Goal: Navigation & Orientation: Find specific page/section

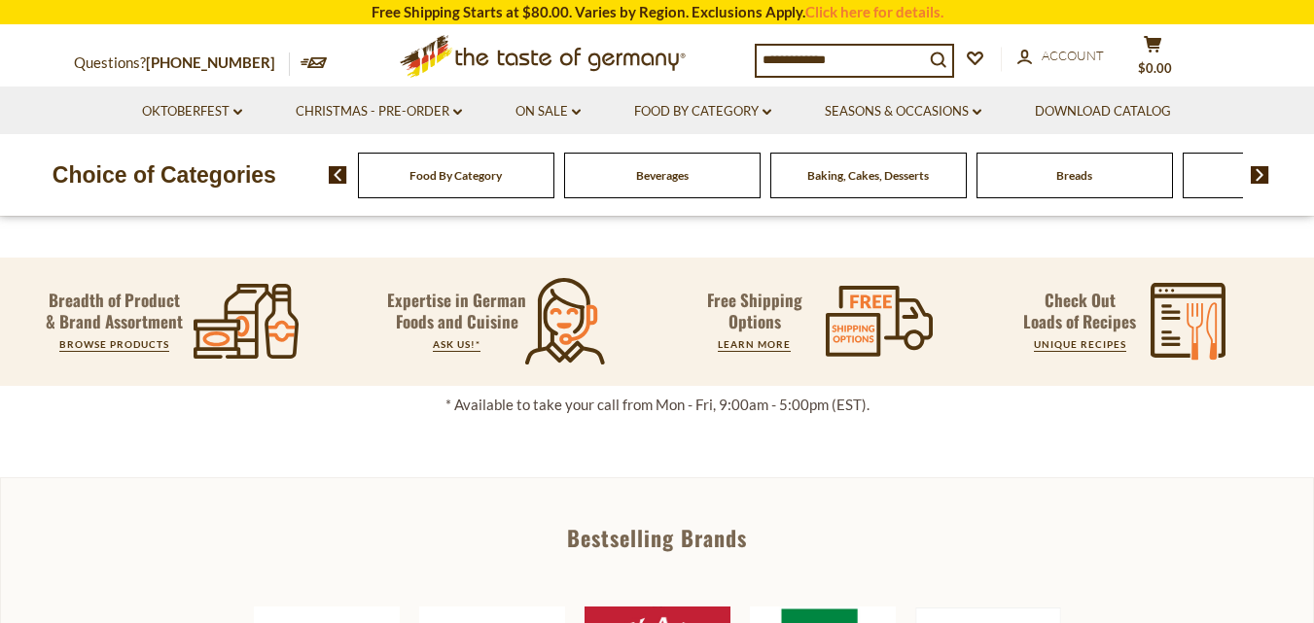
drag, startPoint x: 1327, startPoint y: 75, endPoint x: 1327, endPoint y: 152, distance: 76.8
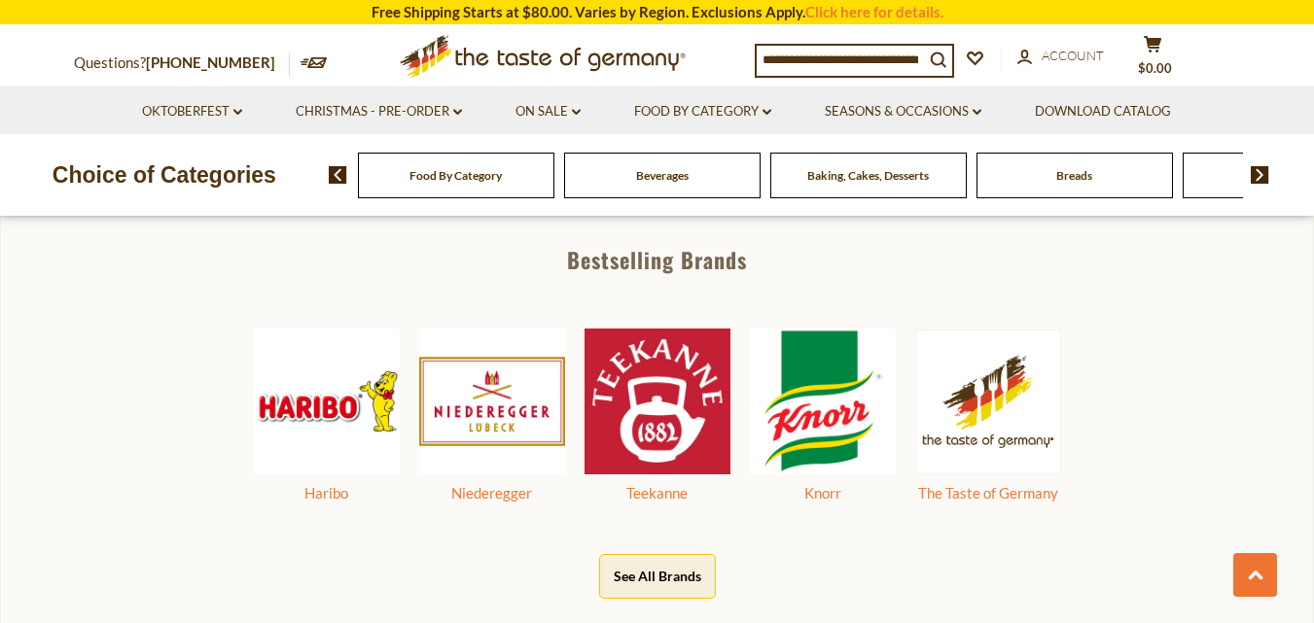
scroll to position [898, 0]
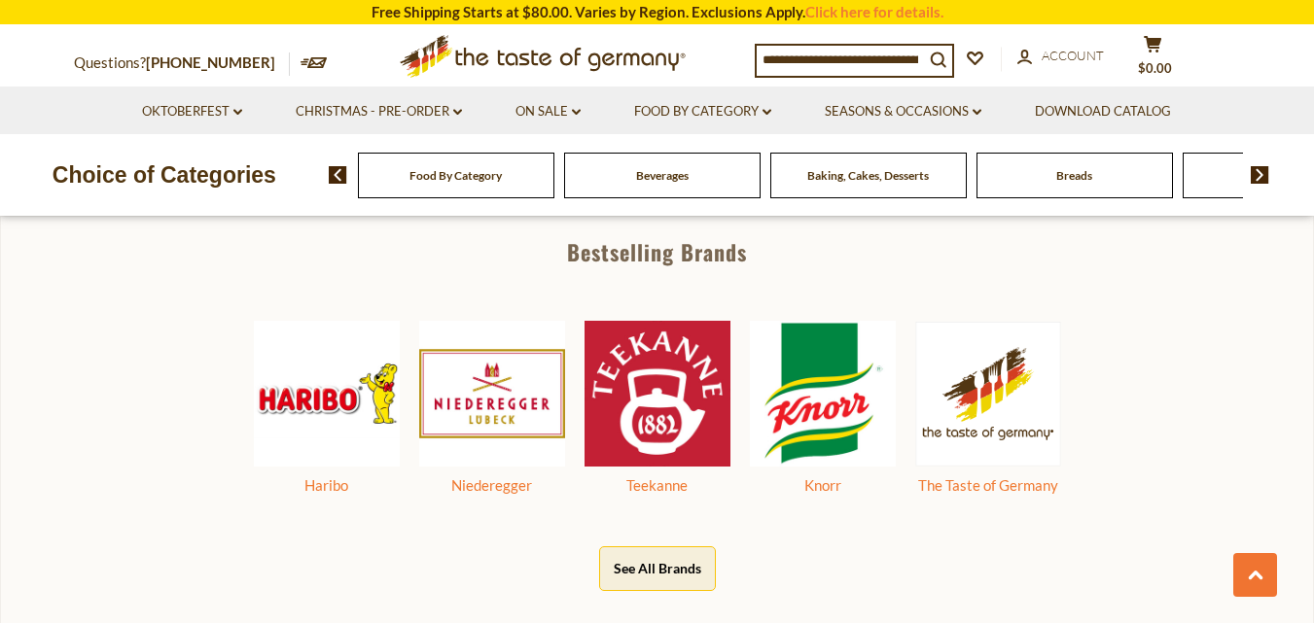
click at [452, 183] on span "Food By Category" at bounding box center [455, 175] width 92 height 15
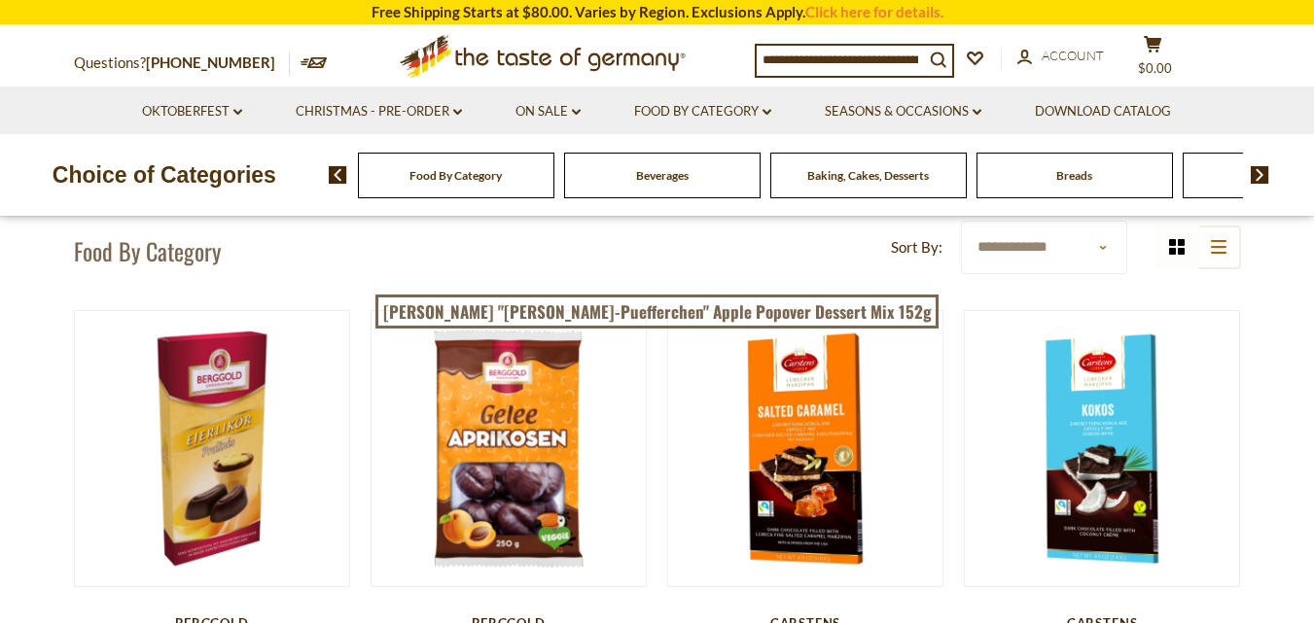
scroll to position [1663, 0]
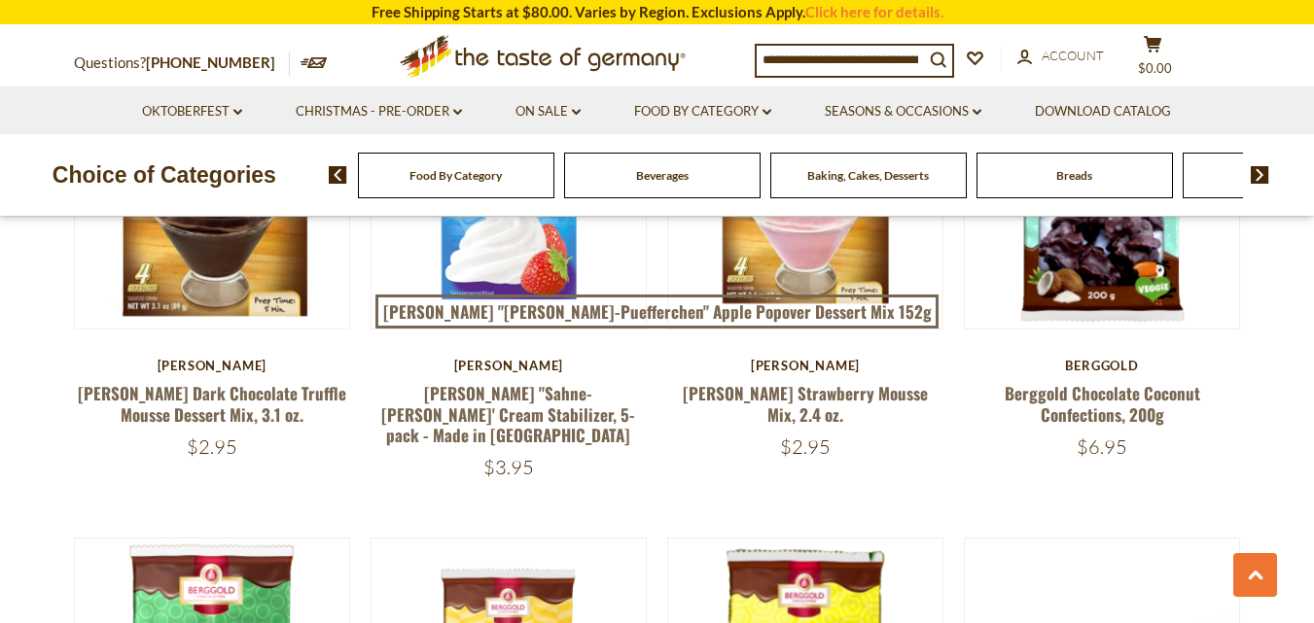
drag, startPoint x: 1327, startPoint y: 88, endPoint x: 1327, endPoint y: 338, distance: 250.9
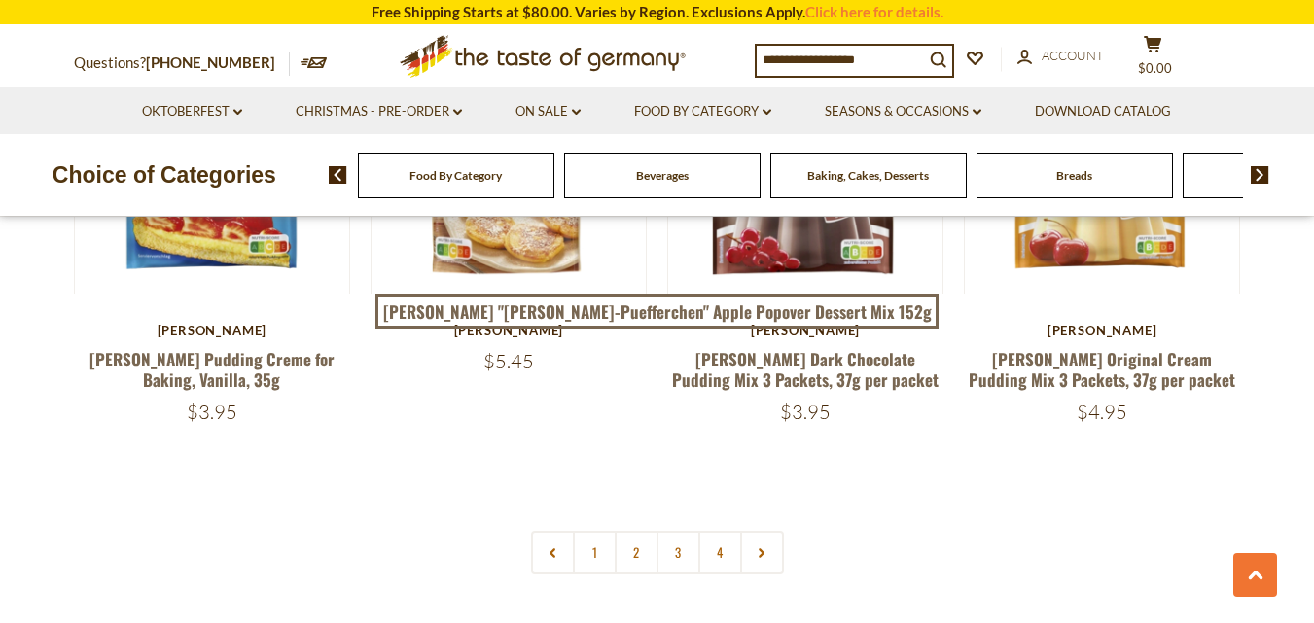
scroll to position [4254, 0]
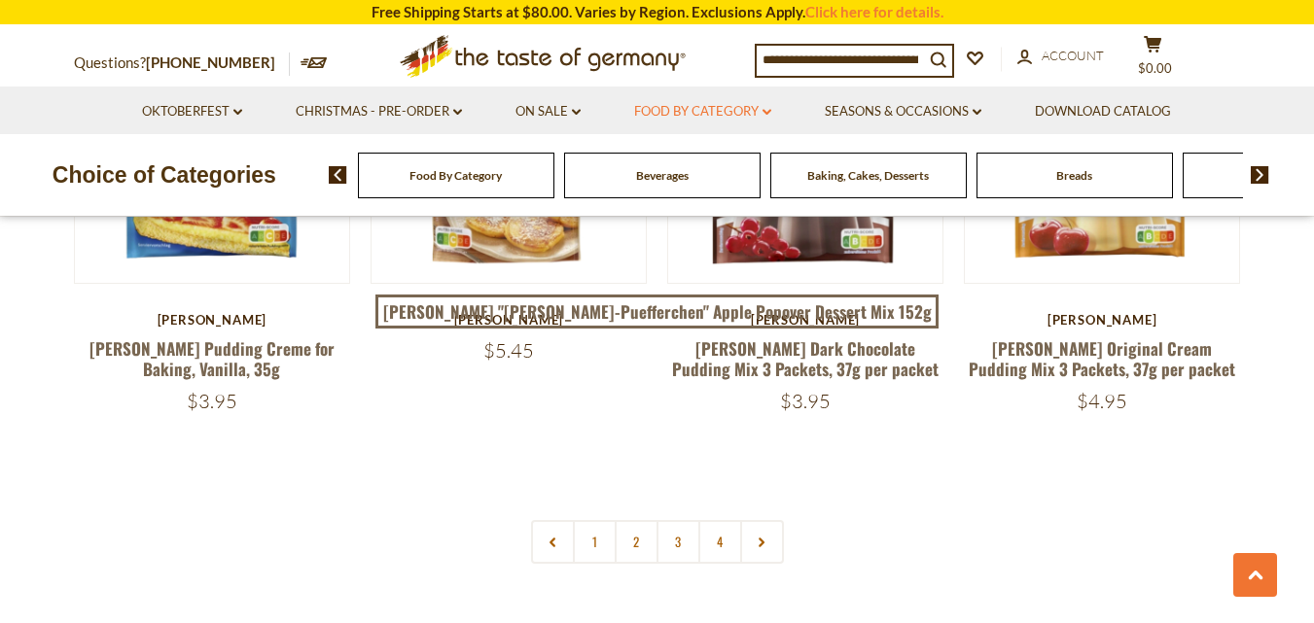
click at [727, 101] on link "Food By Category dropdown_arrow" at bounding box center [702, 111] width 137 height 21
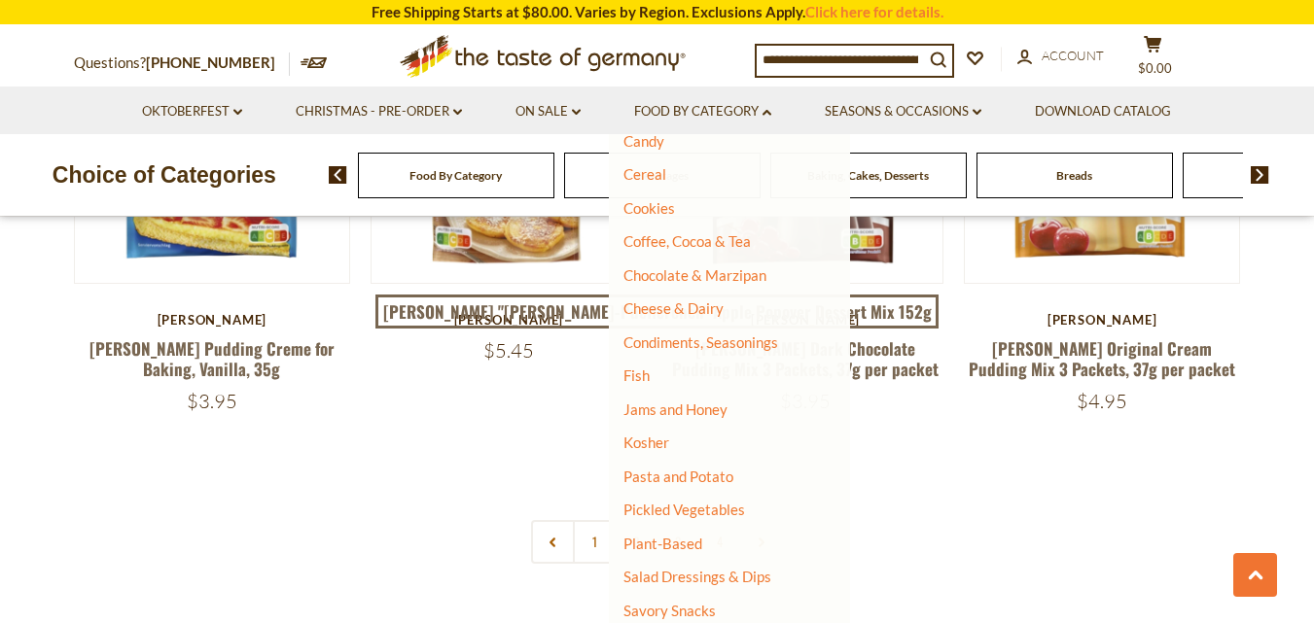
scroll to position [266, 0]
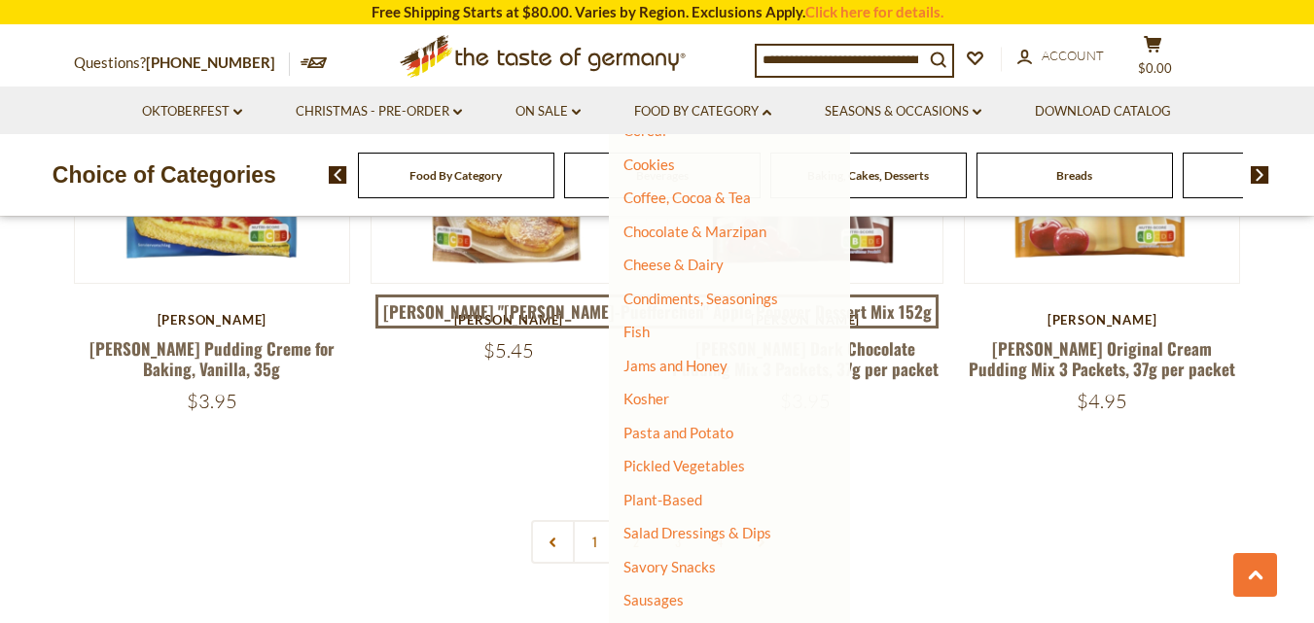
click at [714, 287] on ul "All Food By Category Taste of Germany Collections Featured Products Beverages B…" at bounding box center [721, 333] width 197 height 892
click at [714, 295] on link "Condiments, Seasonings" at bounding box center [700, 299] width 155 height 18
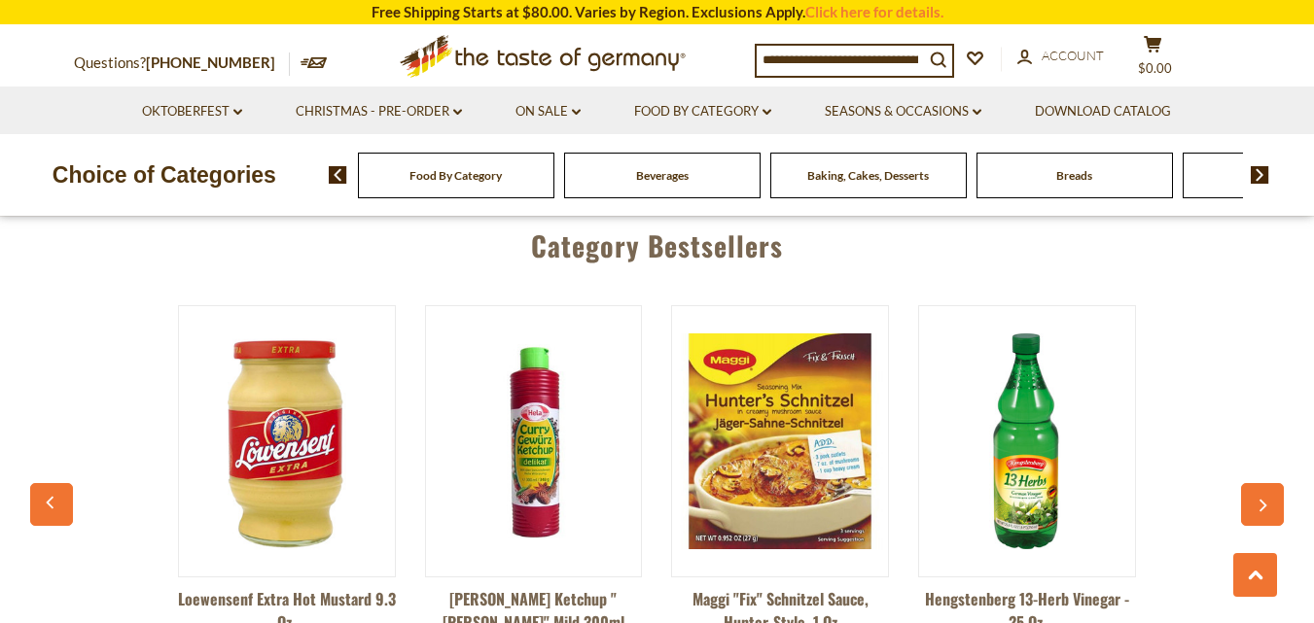
drag, startPoint x: 1327, startPoint y: 55, endPoint x: 1327, endPoint y: 235, distance: 179.9
click at [1314, 235] on html "star arrow-up arrow-left arrow-right close arrow-down search check-mark plus mi…" at bounding box center [657, 523] width 1314 height 2611
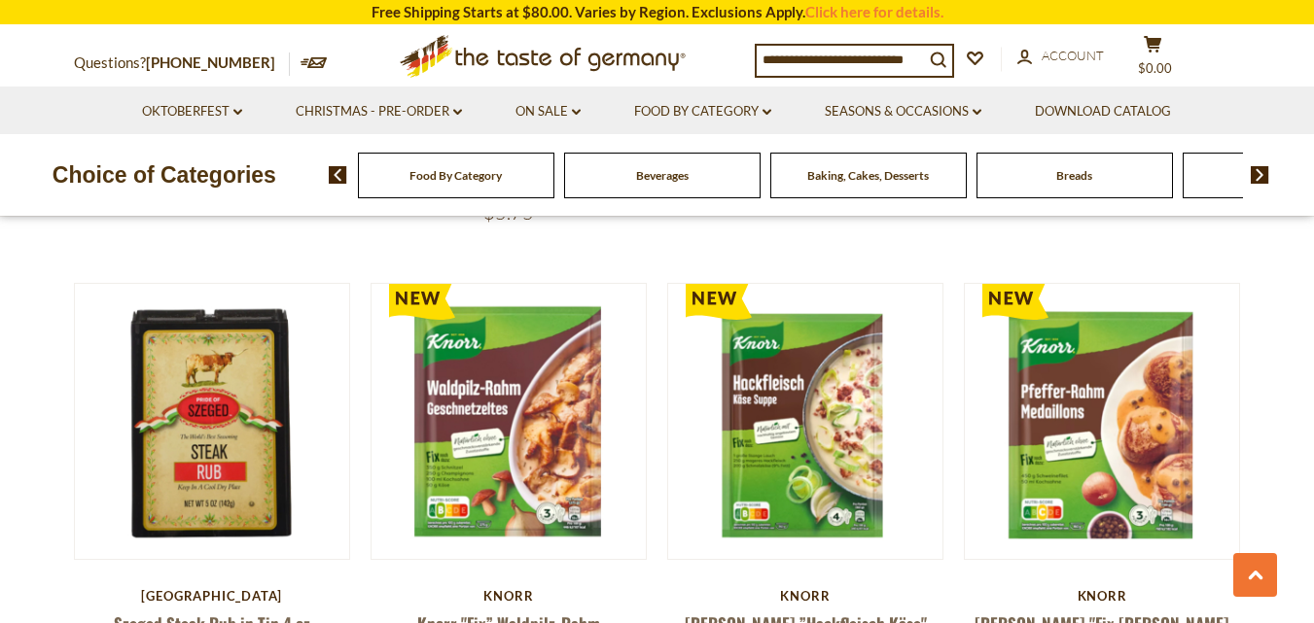
scroll to position [1990, 0]
